Goal: Information Seeking & Learning: Learn about a topic

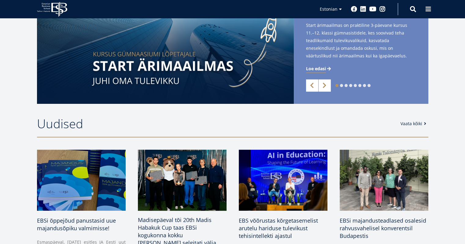
scroll to position [245, 0]
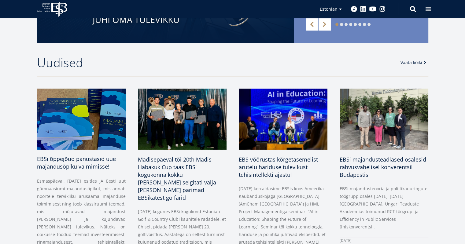
click at [113, 132] on img at bounding box center [81, 119] width 93 height 64
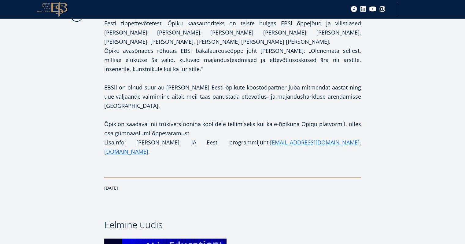
scroll to position [337, 0]
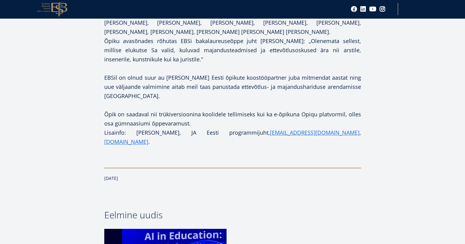
click at [244, 110] on p "Õpik on saadaval nii trükiversioonina koolidele tellimiseks kui ka e-õpikuna Op…" at bounding box center [232, 119] width 257 height 18
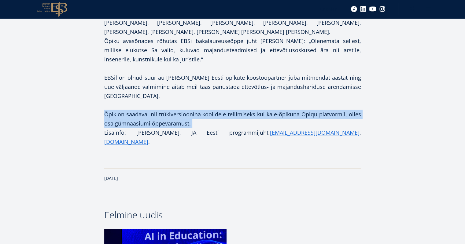
click at [244, 110] on p "Õpik on saadaval nii trükiversioonina koolidele tellimiseks kui ka e-õpikuna Op…" at bounding box center [232, 119] width 257 height 18
click at [155, 110] on p "Õpik on saadaval nii trükiversioonina koolidele tellimiseks kui ka e-õpikuna Op…" at bounding box center [232, 119] width 257 height 18
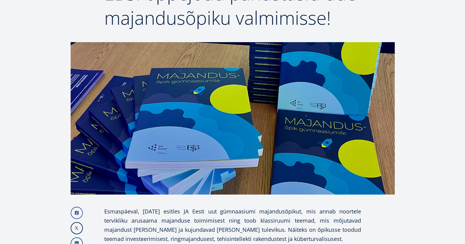
scroll to position [73, 0]
